Goal: Find specific page/section: Find specific page/section

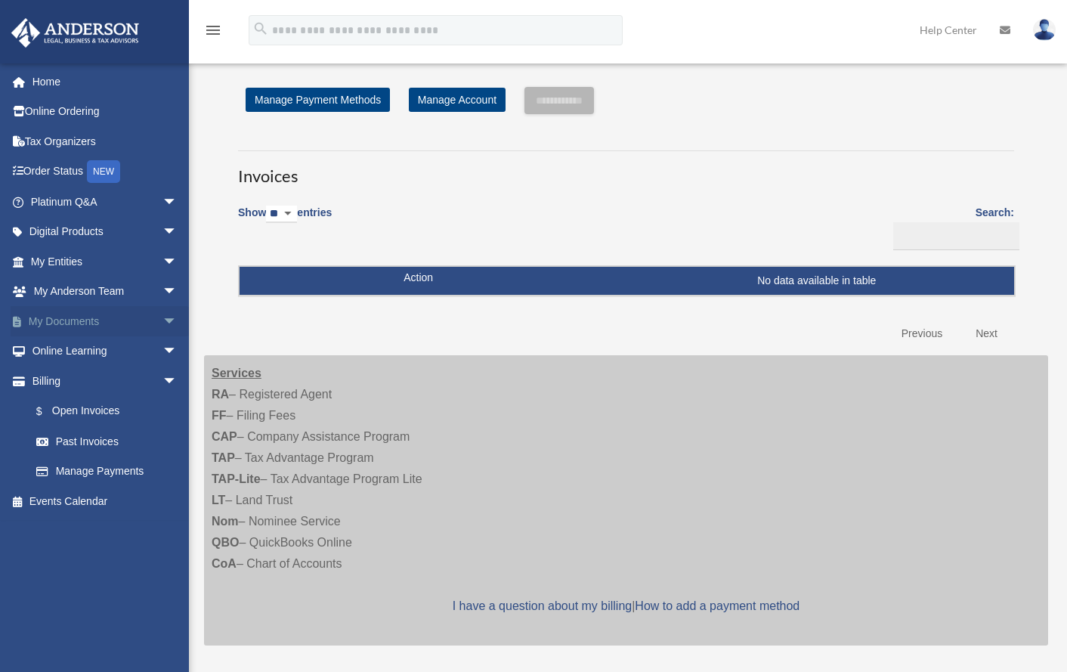
click at [73, 319] on link "My Documents arrow_drop_down" at bounding box center [106, 321] width 190 height 30
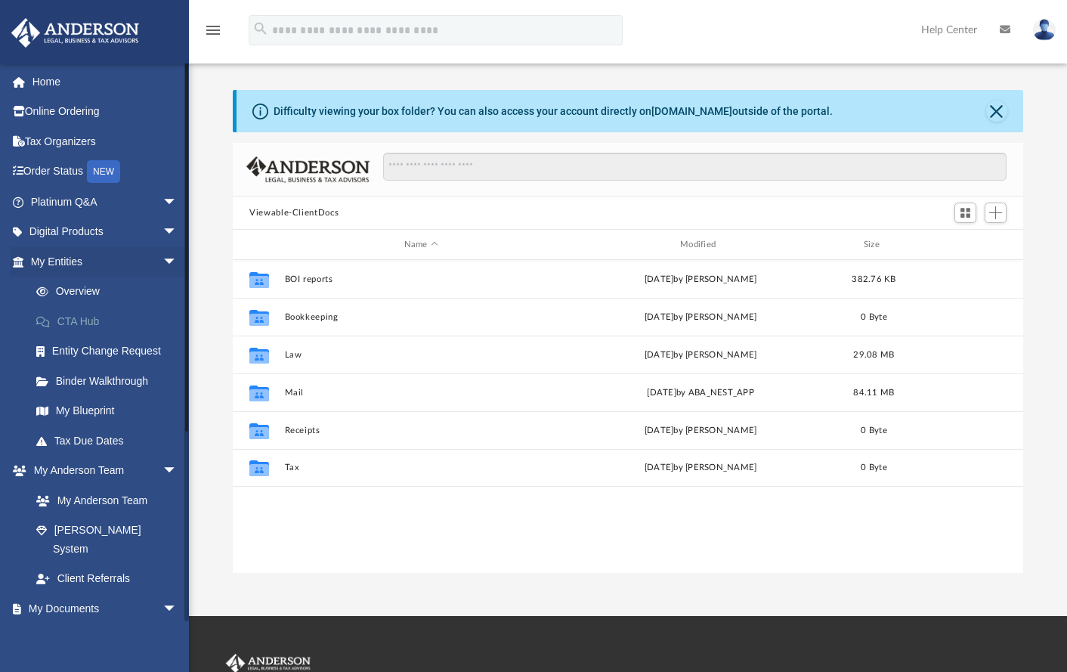
scroll to position [12, 12]
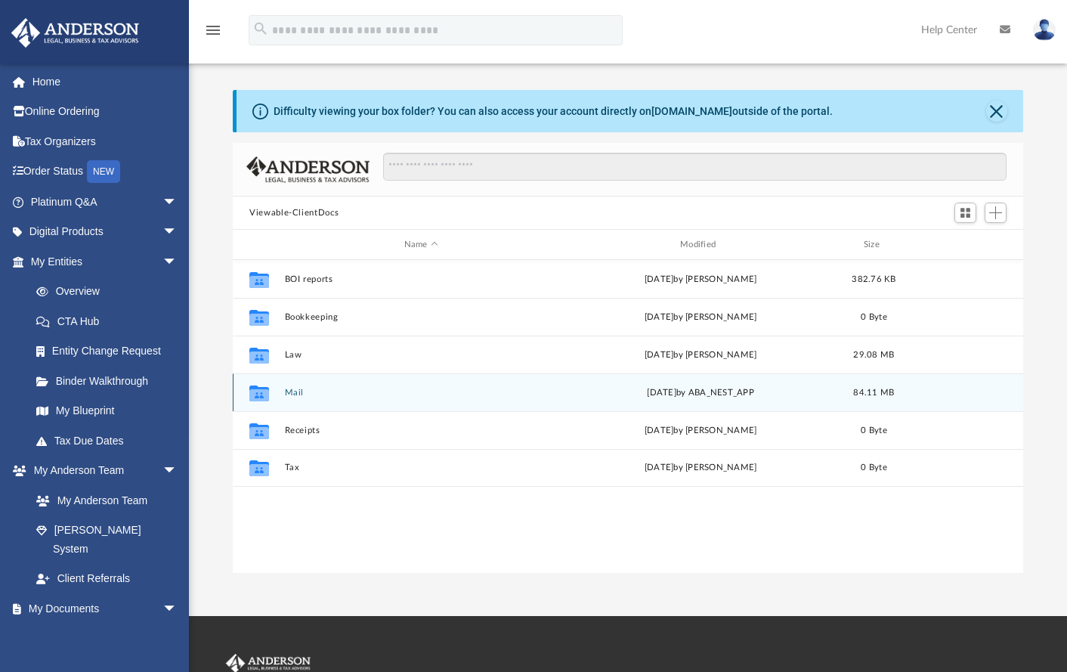
click at [292, 392] on button "Mail" at bounding box center [421, 393] width 273 height 10
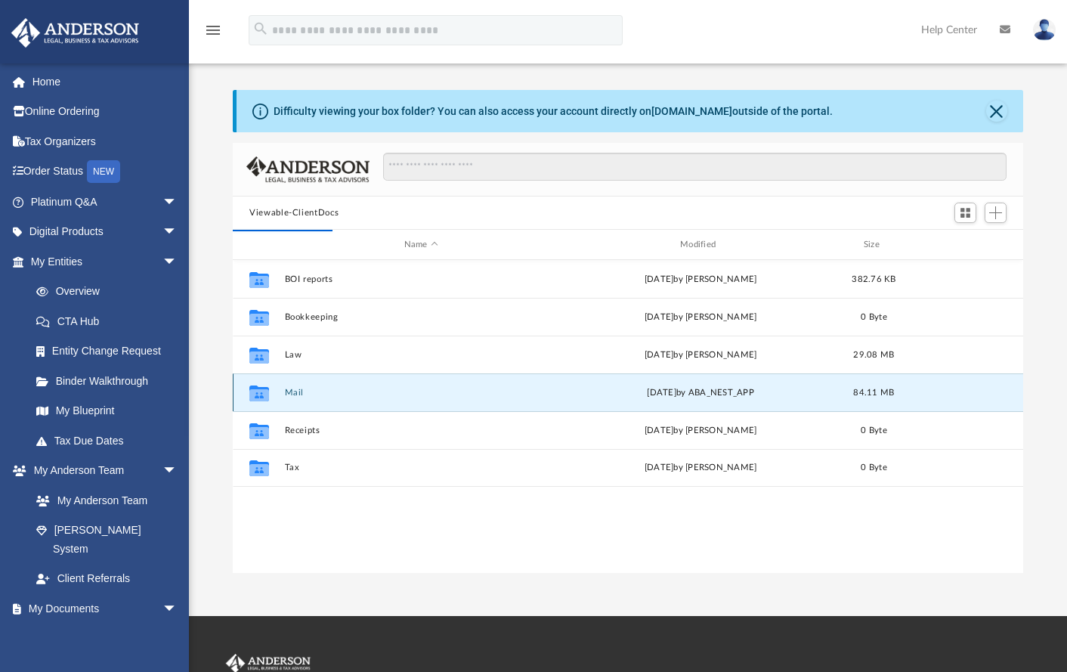
click at [292, 392] on button "Mail" at bounding box center [421, 393] width 273 height 10
click at [991, 115] on button "Close" at bounding box center [996, 110] width 21 height 21
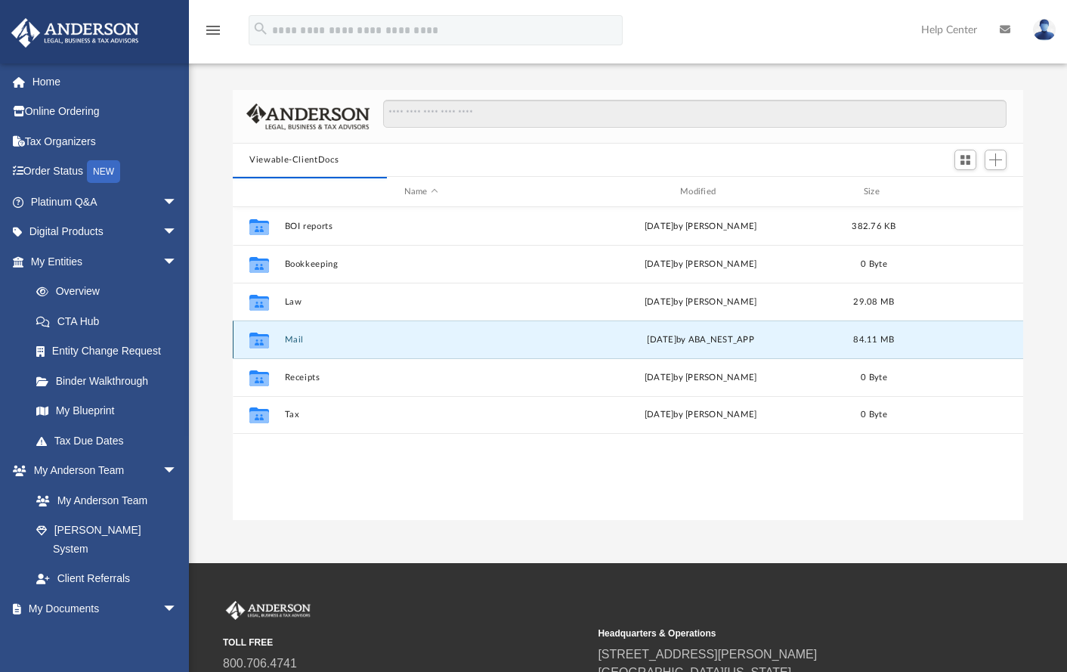
click at [297, 342] on button "Mail" at bounding box center [421, 340] width 273 height 10
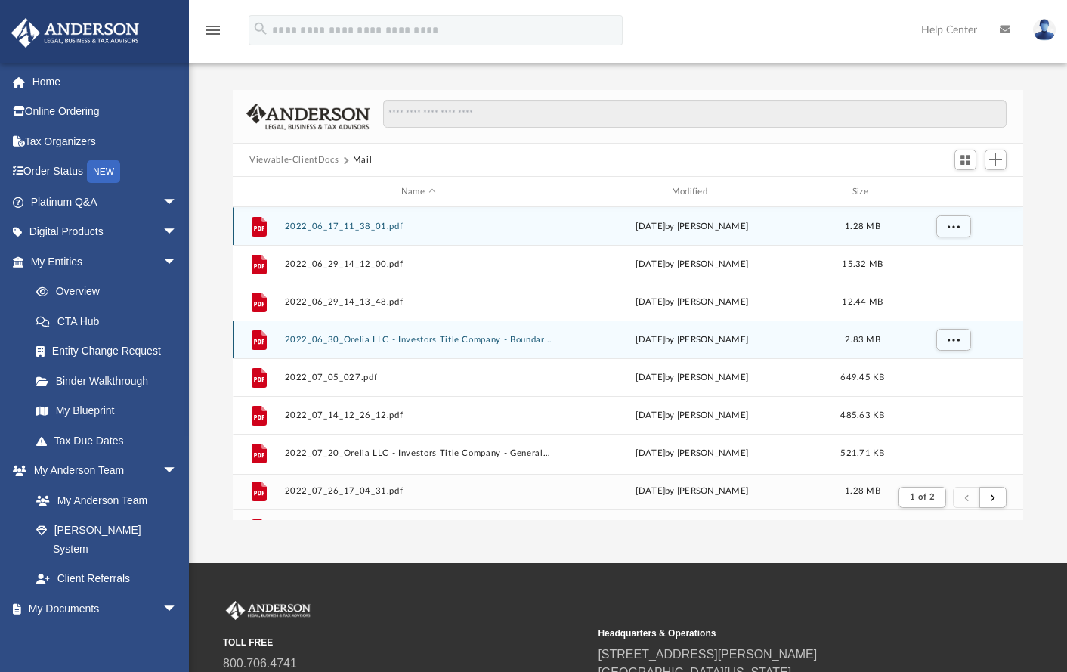
scroll to position [286, 779]
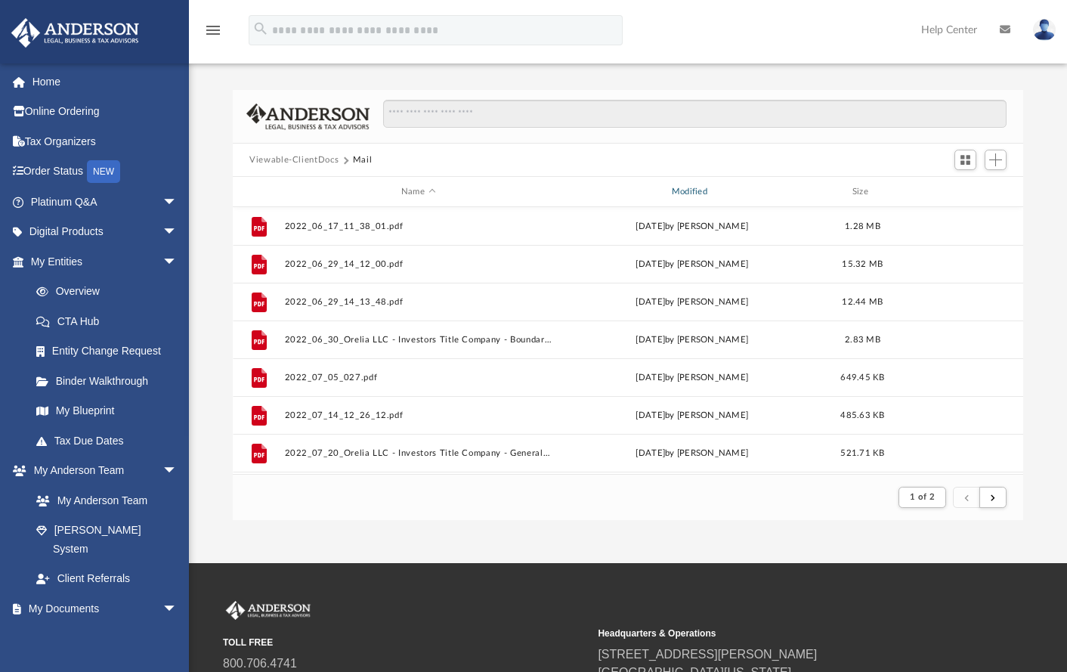
click at [693, 191] on div "Modified" at bounding box center [691, 192] width 267 height 14
click at [1004, 497] on button "submit" at bounding box center [992, 498] width 27 height 22
click at [991, 495] on span "submit" at bounding box center [993, 497] width 5 height 8
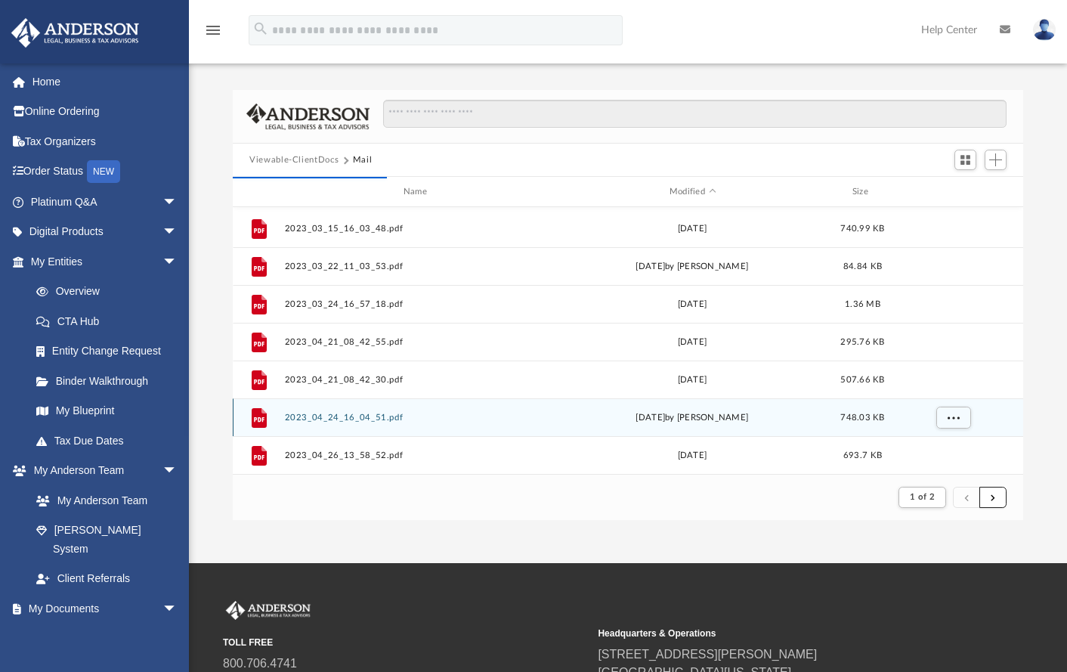
scroll to position [161, 0]
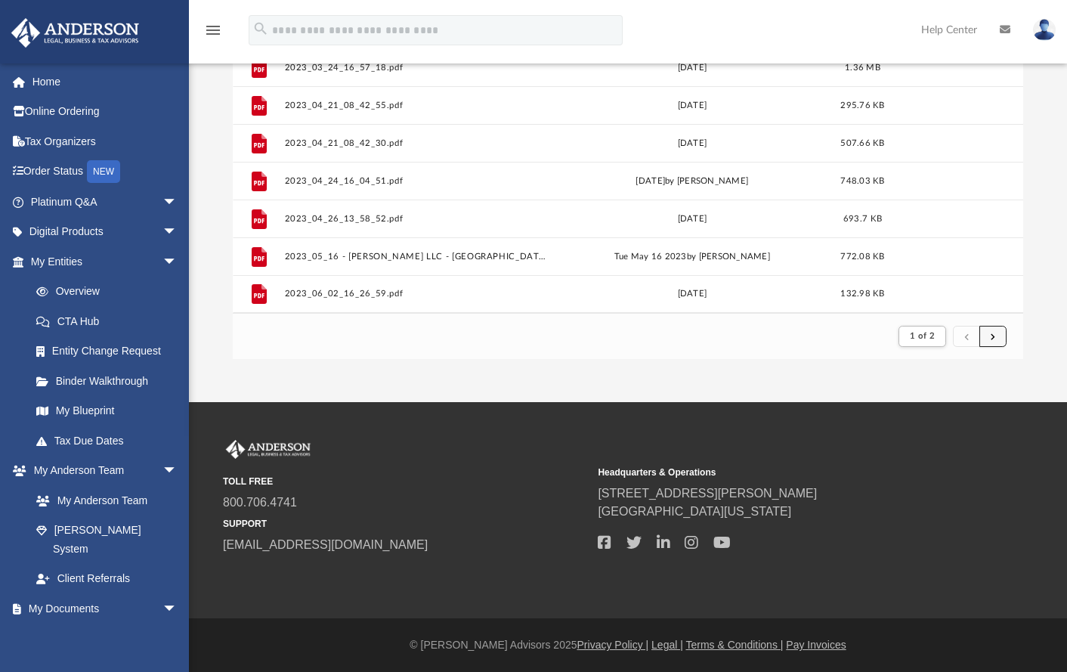
click at [995, 335] on span "submit" at bounding box center [993, 336] width 5 height 8
click at [994, 332] on span "submit" at bounding box center [993, 336] width 5 height 8
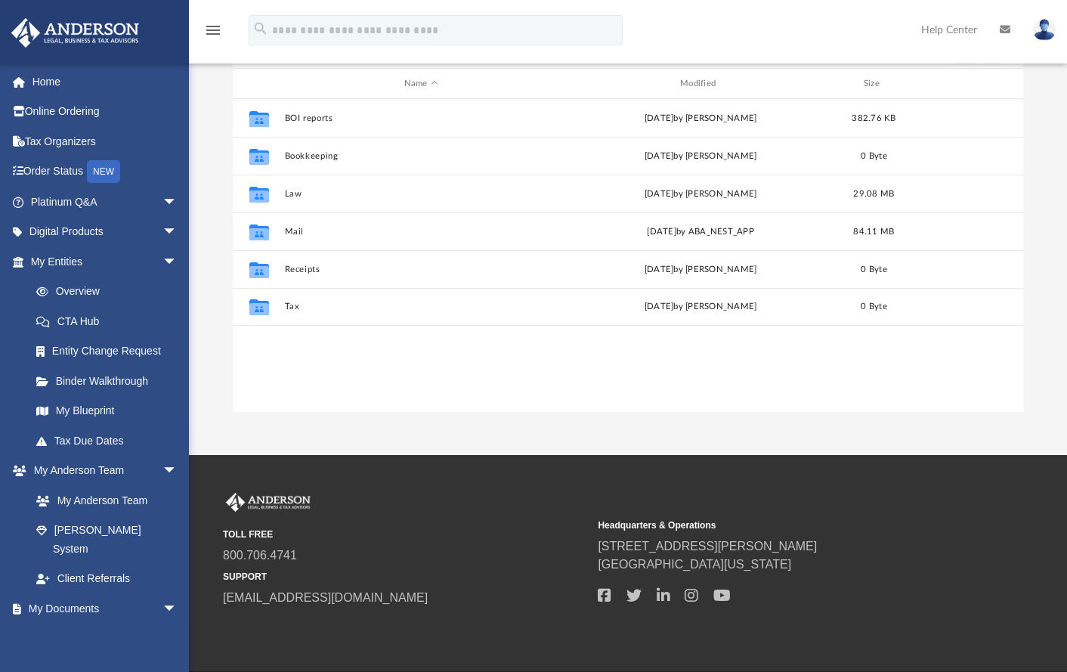
scroll to position [12, 12]
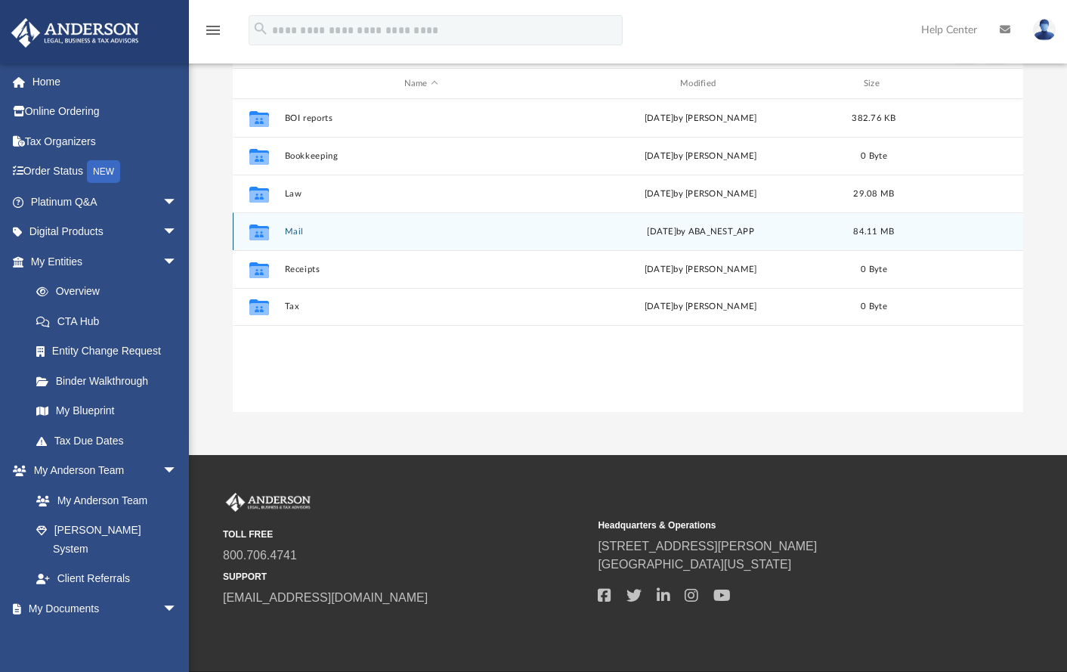
click at [288, 233] on button "Mail" at bounding box center [421, 232] width 273 height 10
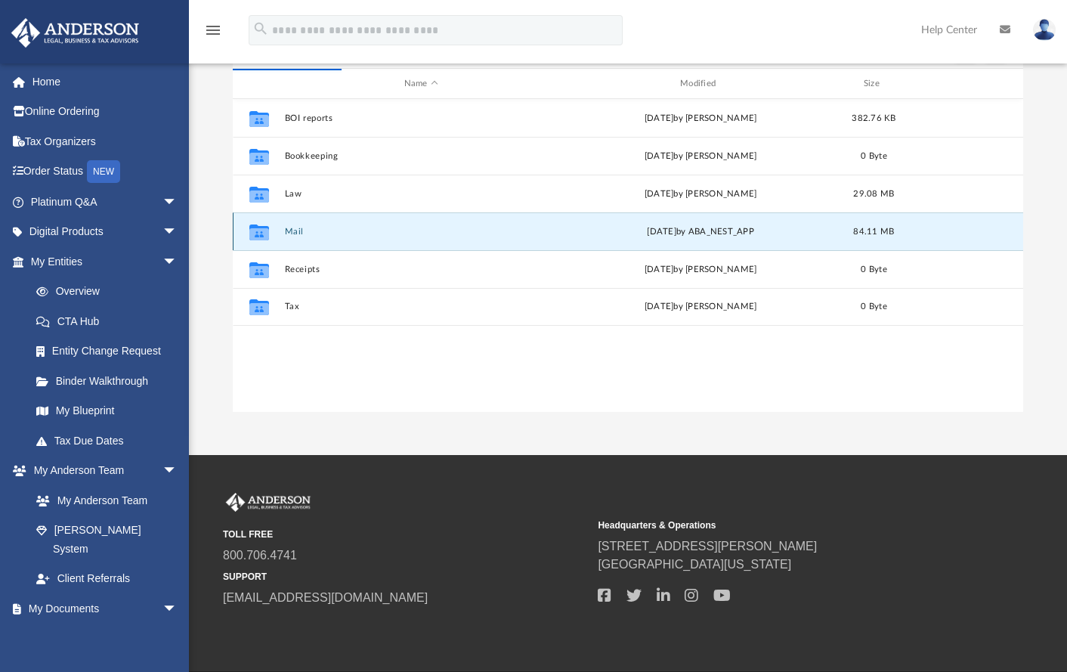
click at [294, 232] on button "Mail" at bounding box center [421, 232] width 273 height 10
